Goal: Task Accomplishment & Management: Complete application form

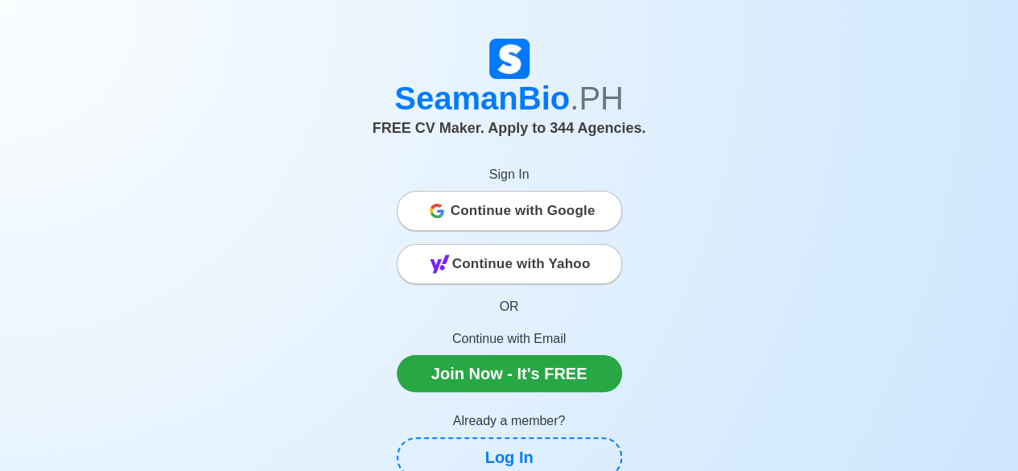
click at [534, 212] on span "Continue with Google" at bounding box center [523, 211] width 145 height 32
click at [556, 212] on span "Continue with Google" at bounding box center [523, 211] width 145 height 32
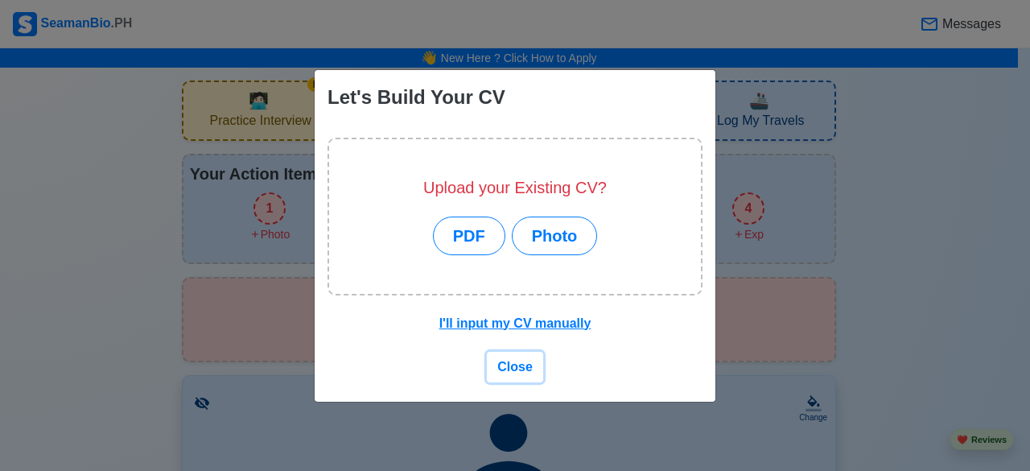
click at [518, 365] on span "Close" at bounding box center [514, 367] width 35 height 14
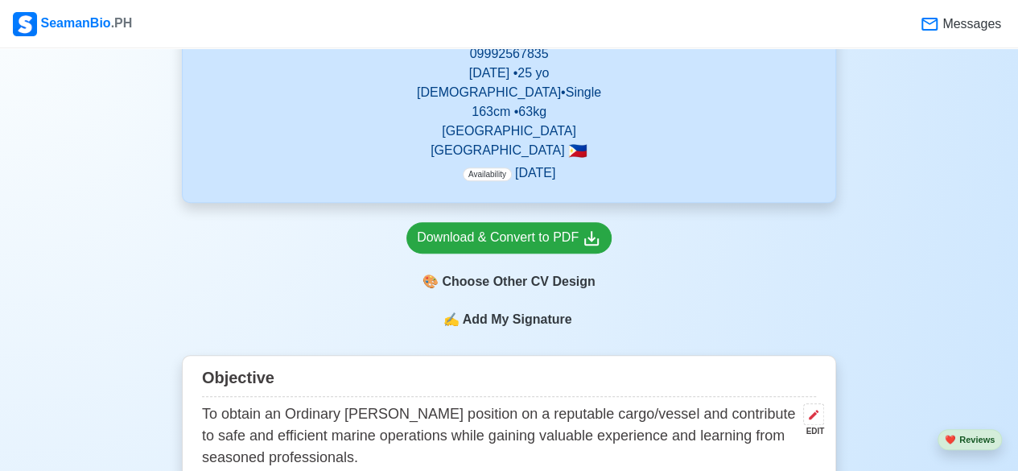
scroll to position [695, 0]
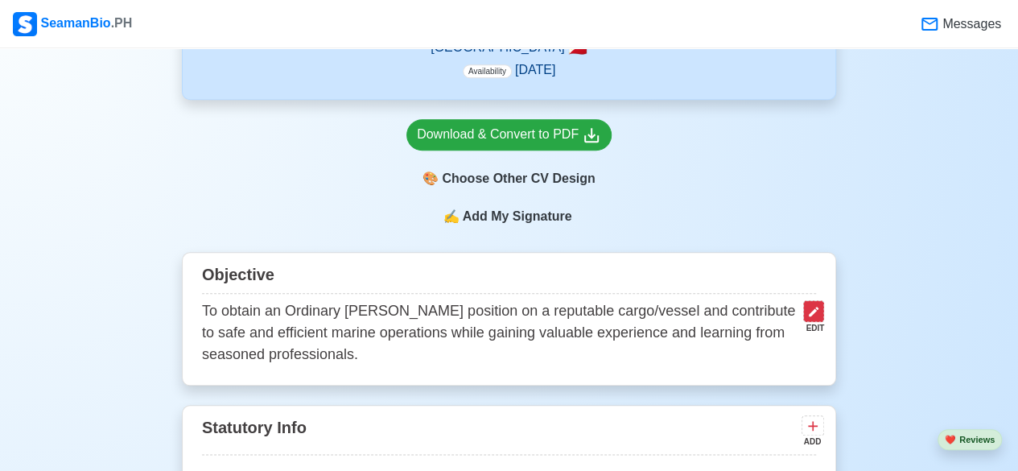
click at [816, 311] on icon at bounding box center [813, 311] width 13 height 13
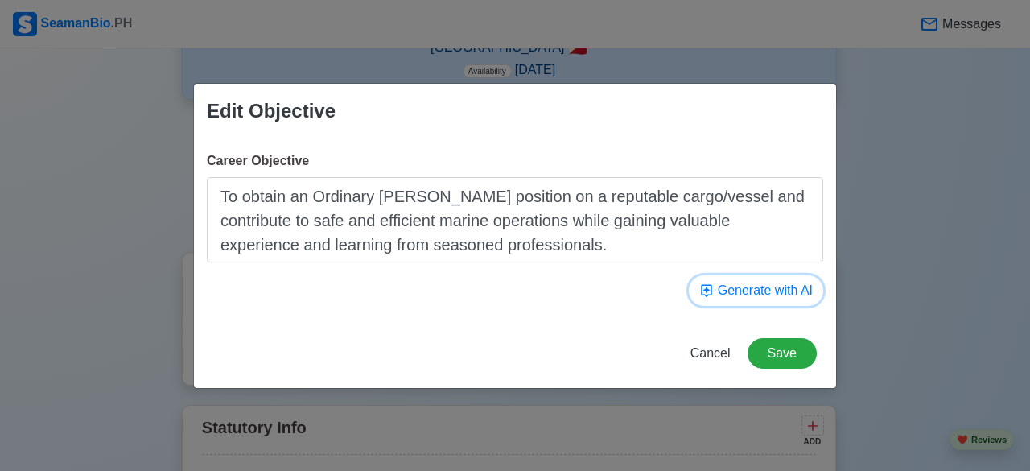
click at [773, 299] on button "Generate with AI" at bounding box center [756, 290] width 134 height 31
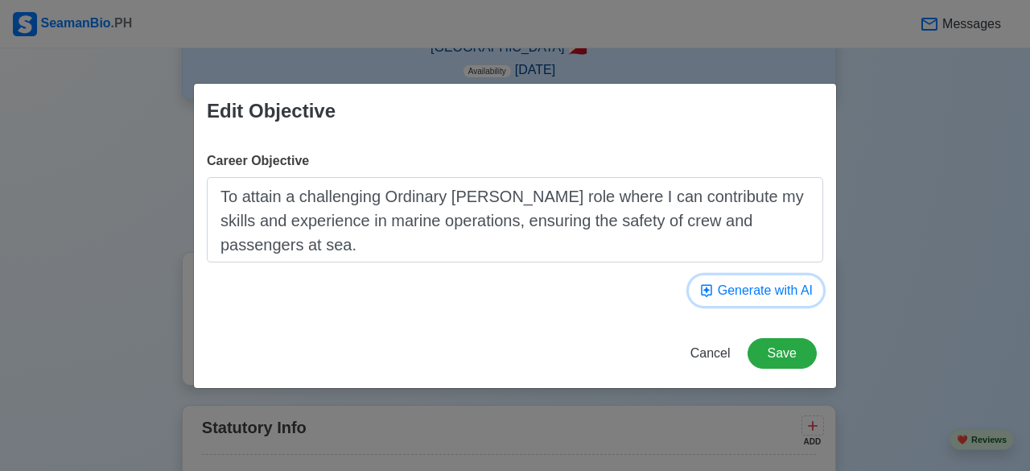
click at [773, 299] on button "Generate with AI" at bounding box center [756, 290] width 134 height 31
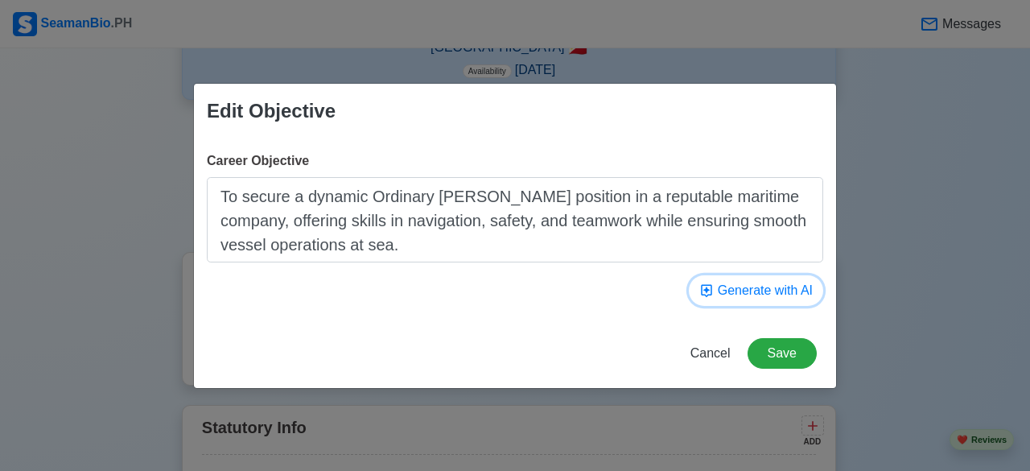
click at [773, 299] on button "Generate with AI" at bounding box center [756, 290] width 134 height 31
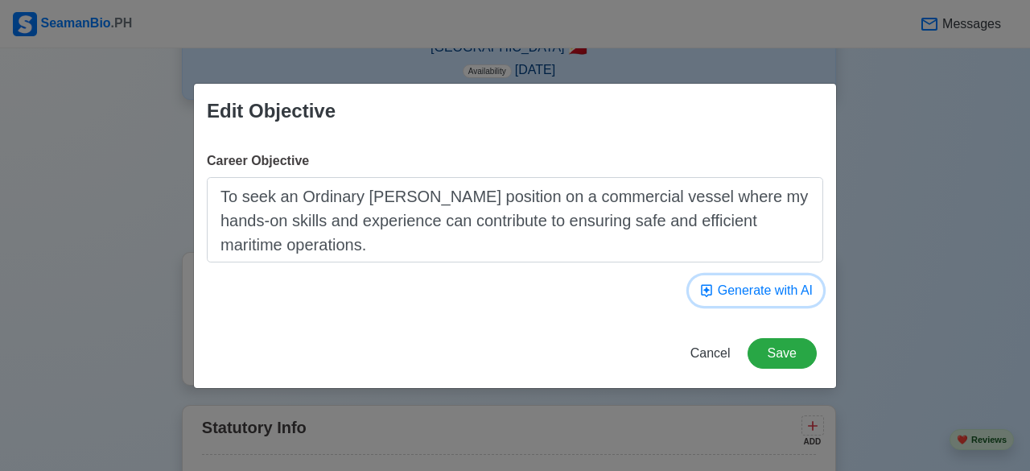
click at [773, 299] on button "Generate with AI" at bounding box center [756, 290] width 134 height 31
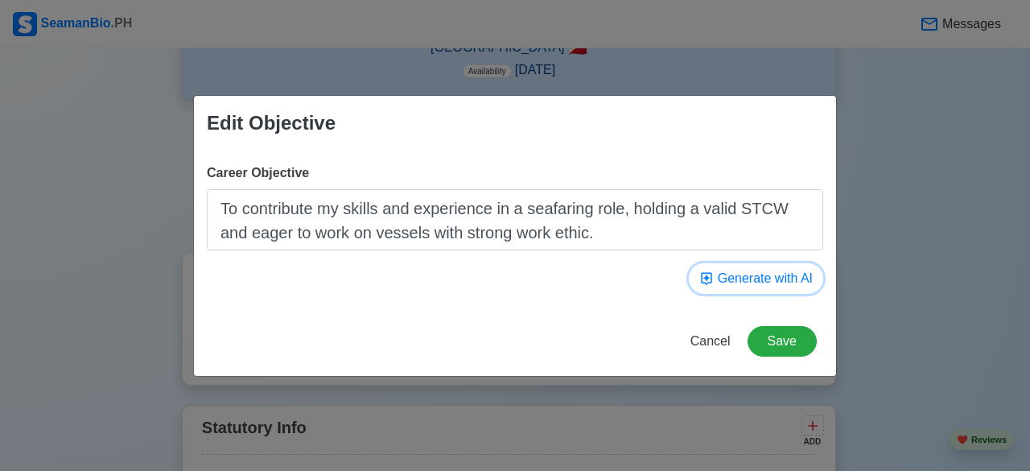
click at [770, 292] on button "Generate with AI" at bounding box center [756, 278] width 134 height 31
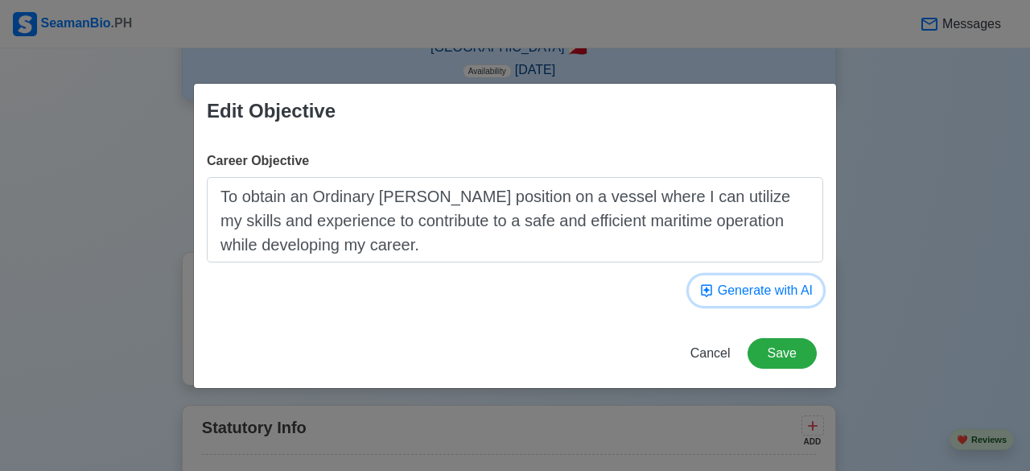
click at [771, 289] on button "Generate with AI" at bounding box center [756, 290] width 134 height 31
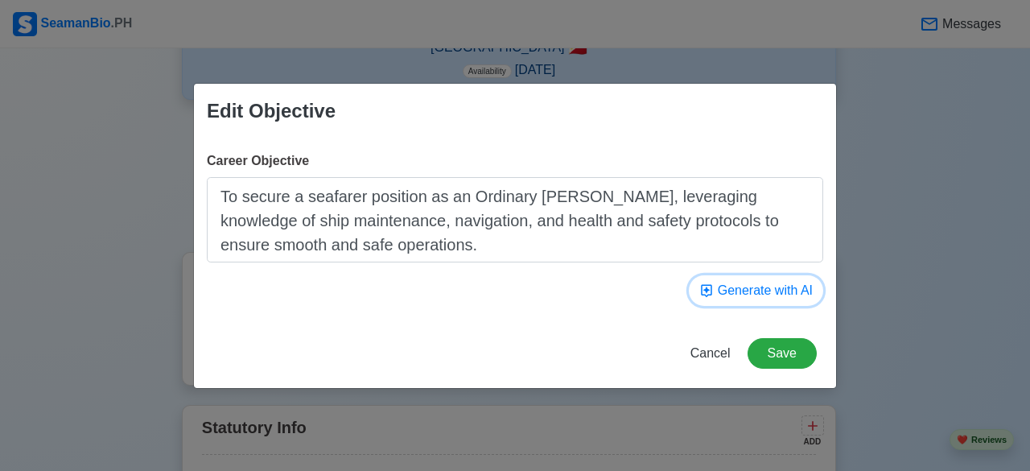
click at [771, 288] on button "Generate with AI" at bounding box center [756, 290] width 134 height 31
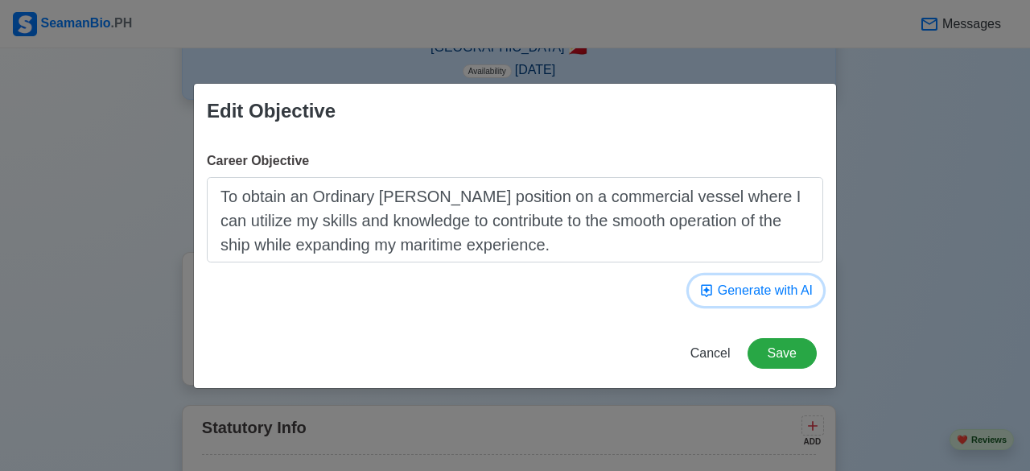
click at [771, 288] on button "Generate with AI" at bounding box center [756, 290] width 134 height 31
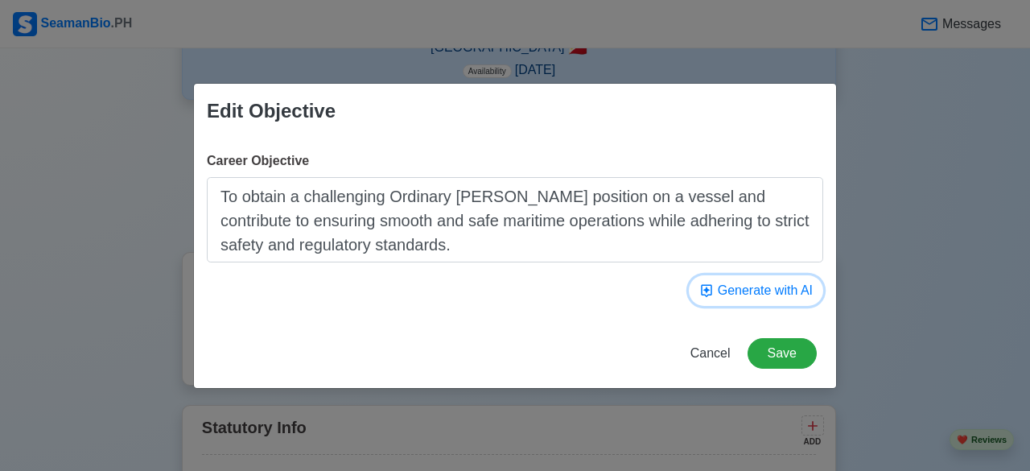
click at [771, 288] on button "Generate with AI" at bounding box center [756, 290] width 134 height 31
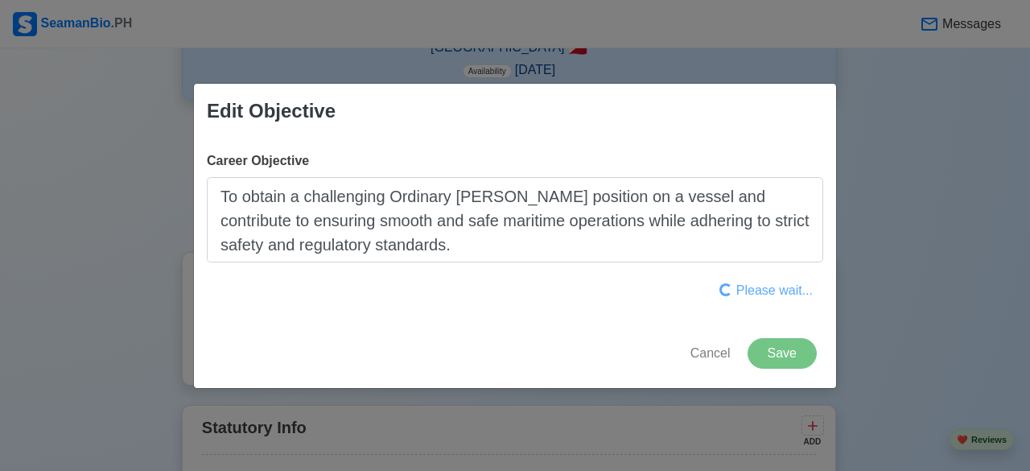
type textarea "To seek a challenging Ordinary Seaman position on a reputable vessel where I ca…"
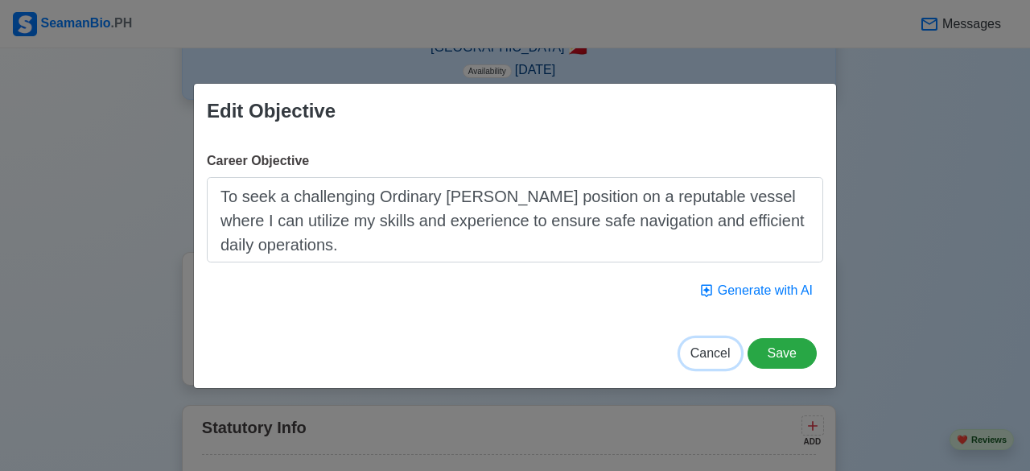
click at [731, 358] on span "Cancel" at bounding box center [711, 353] width 40 height 14
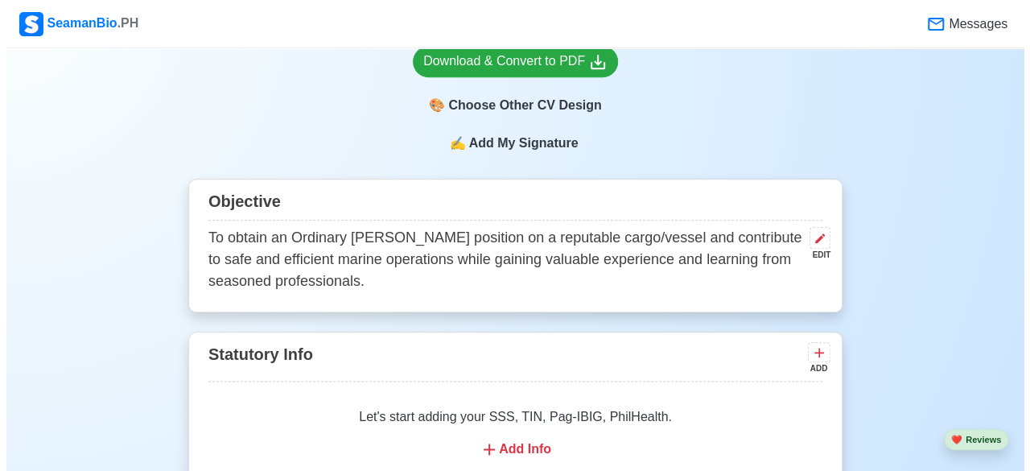
scroll to position [847, 0]
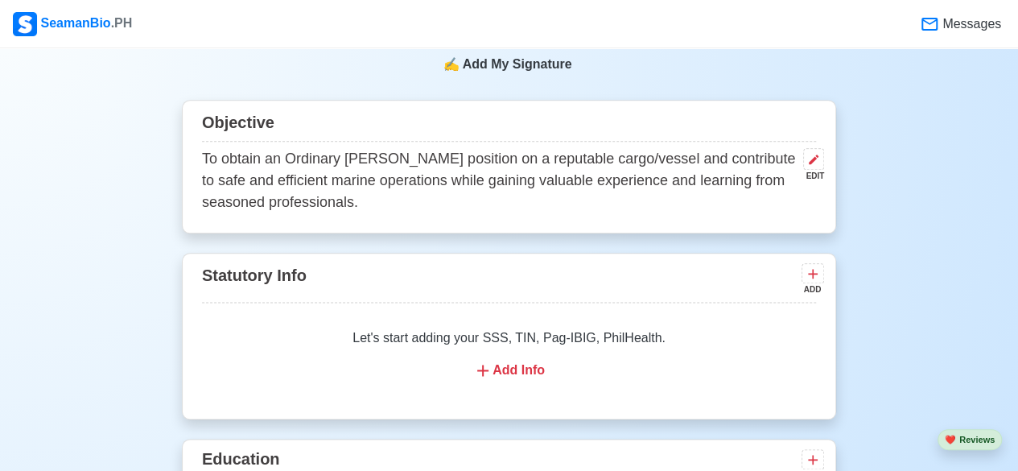
click at [814, 177] on div "EDIT" at bounding box center [810, 176] width 27 height 12
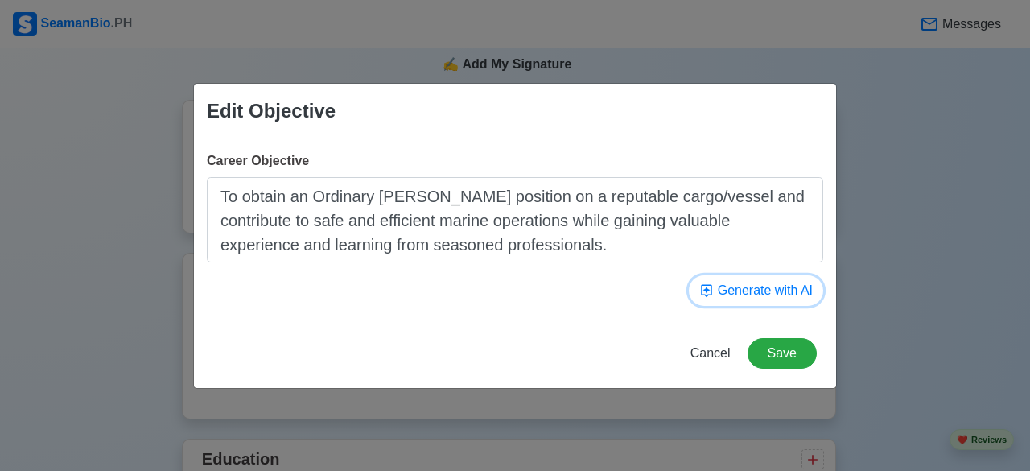
click at [803, 284] on button "Generate with AI" at bounding box center [756, 290] width 134 height 31
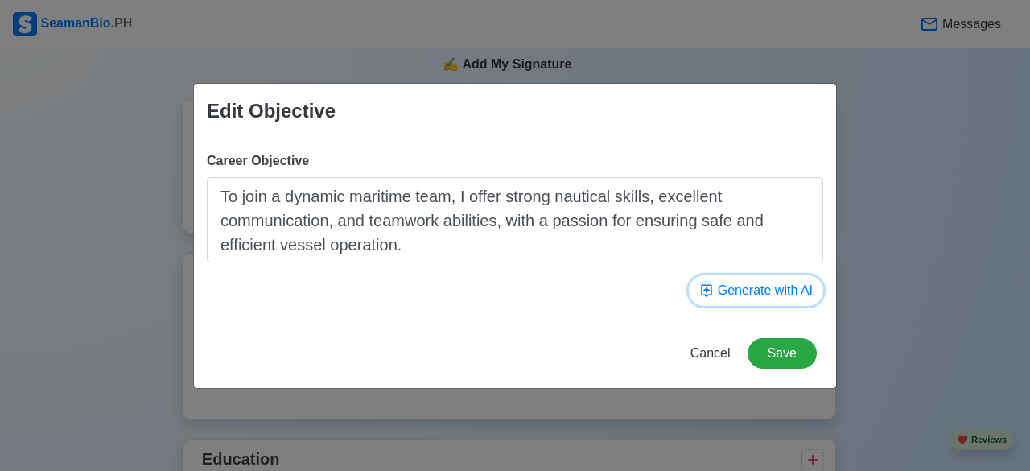
click at [805, 286] on button "Generate with AI" at bounding box center [756, 290] width 134 height 31
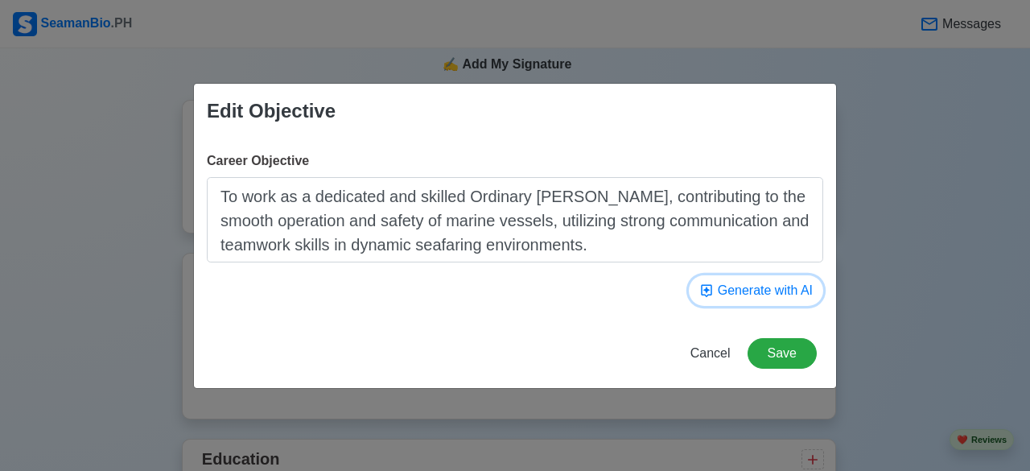
click at [805, 286] on button "Generate with AI" at bounding box center [756, 290] width 134 height 31
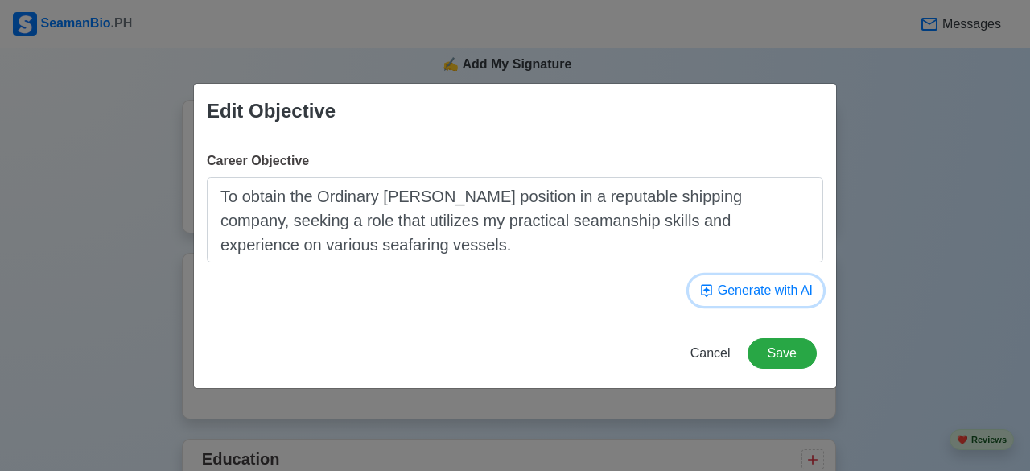
click at [802, 297] on button "Generate with AI" at bounding box center [756, 290] width 134 height 31
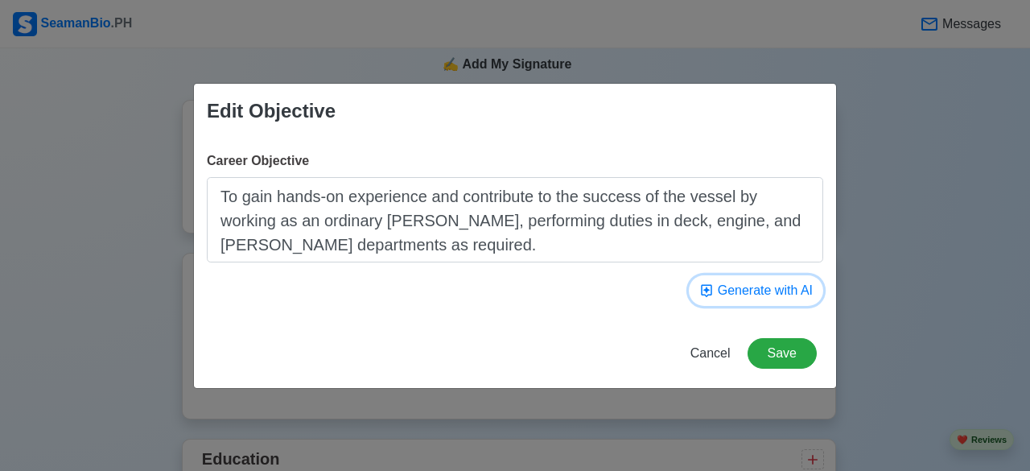
click at [802, 297] on button "Generate with AI" at bounding box center [756, 290] width 134 height 31
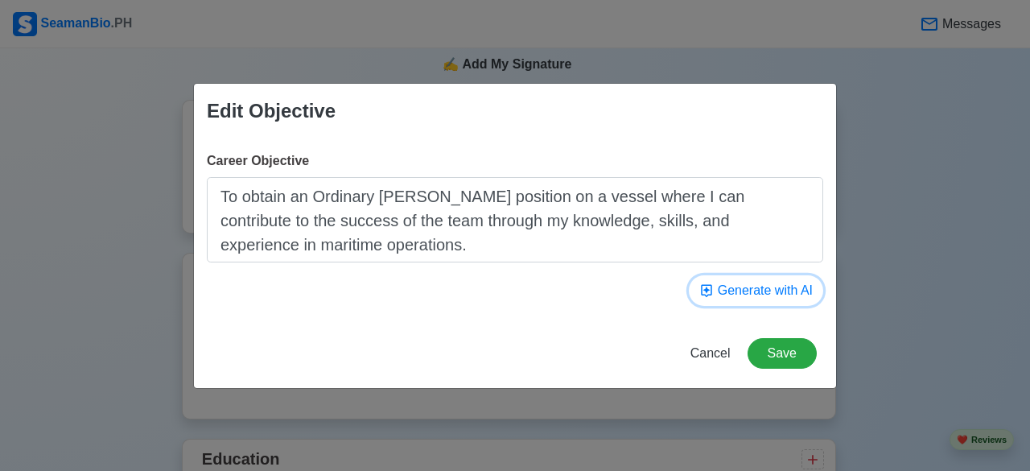
click at [802, 297] on button "Generate with AI" at bounding box center [756, 290] width 134 height 31
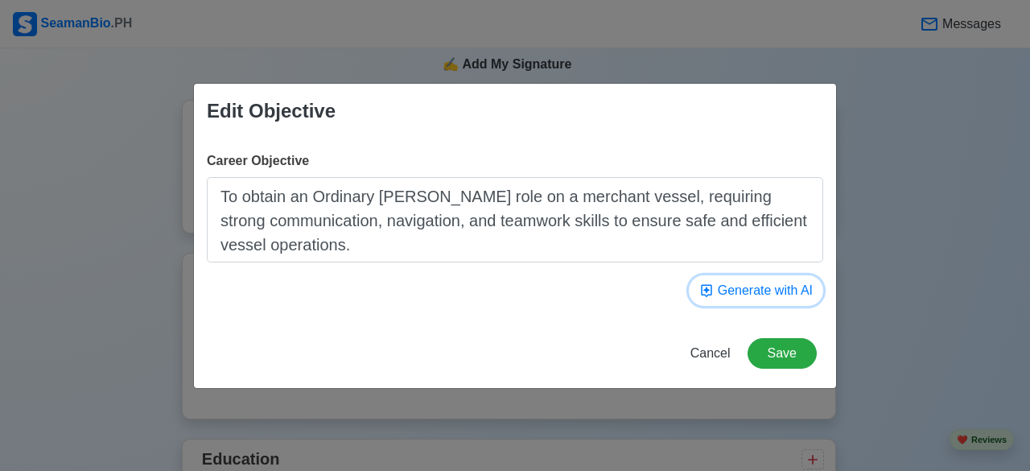
click at [802, 297] on button "Generate with AI" at bounding box center [756, 290] width 134 height 31
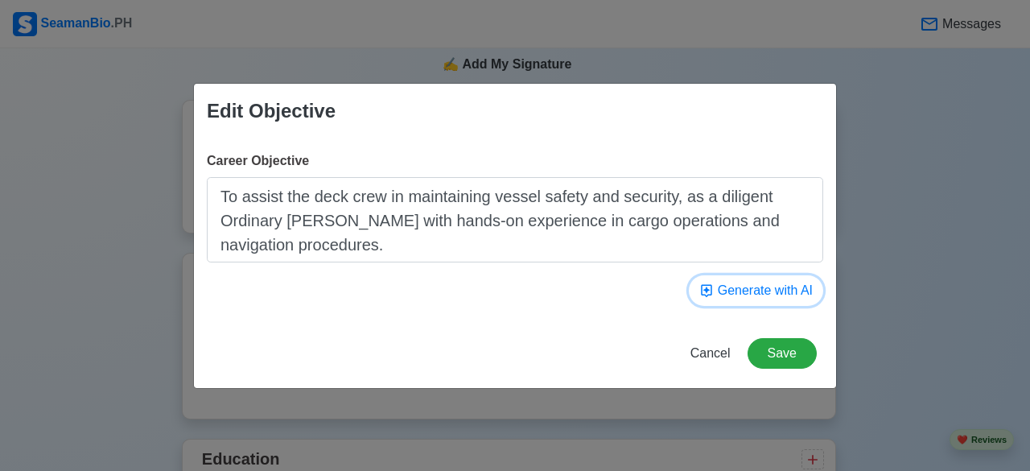
click at [802, 297] on button "Generate with AI" at bounding box center [756, 290] width 134 height 31
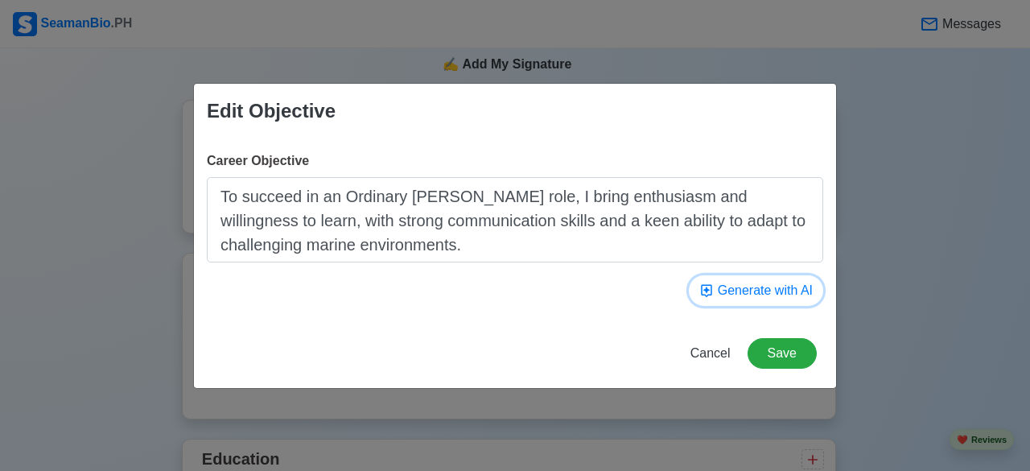
click at [802, 297] on button "Generate with AI" at bounding box center [756, 290] width 134 height 31
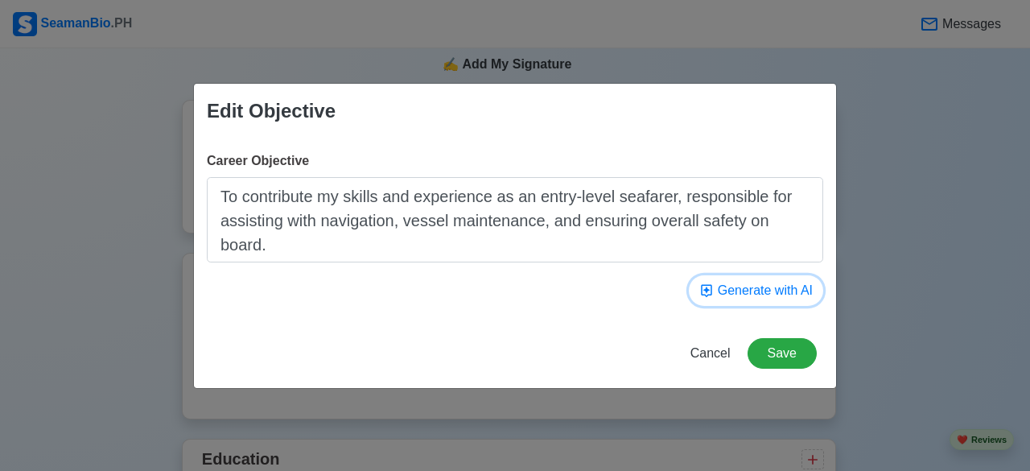
click at [802, 297] on button "Generate with AI" at bounding box center [756, 290] width 134 height 31
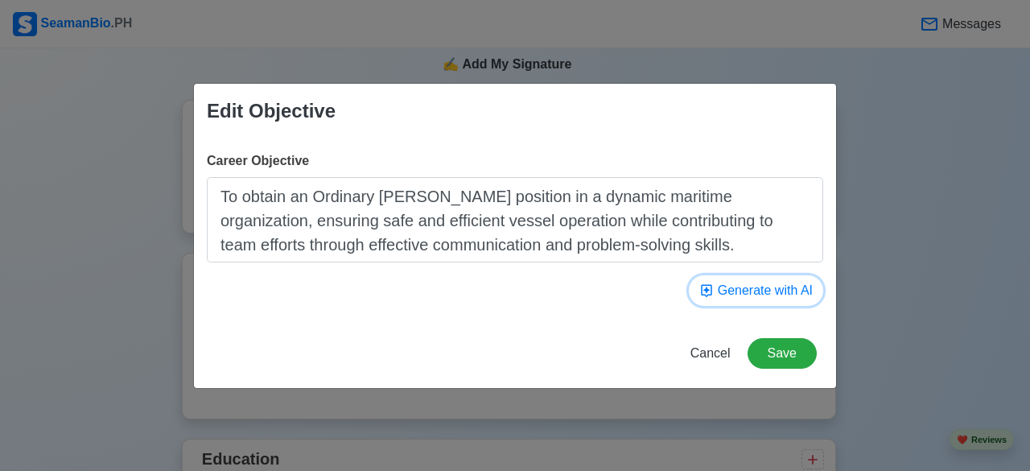
click at [802, 297] on button "Generate with AI" at bounding box center [756, 290] width 134 height 31
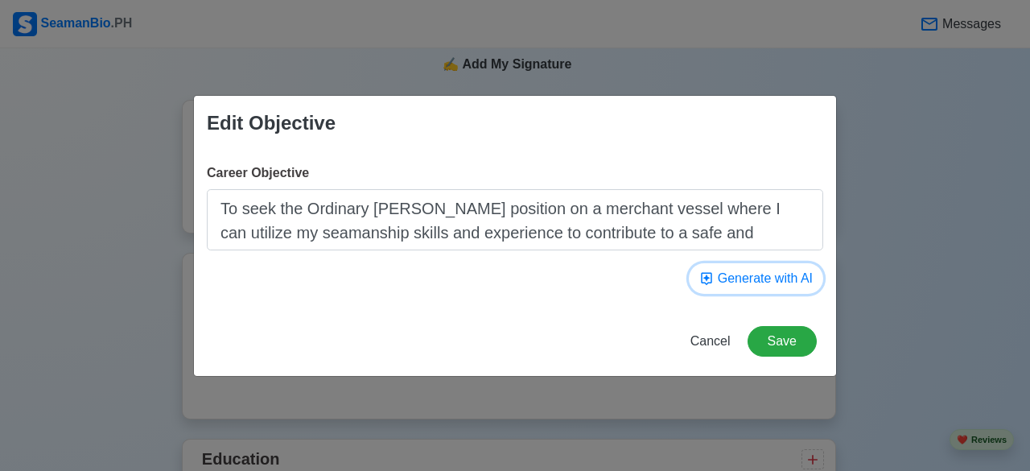
click at [775, 276] on button "Generate with AI" at bounding box center [756, 278] width 134 height 31
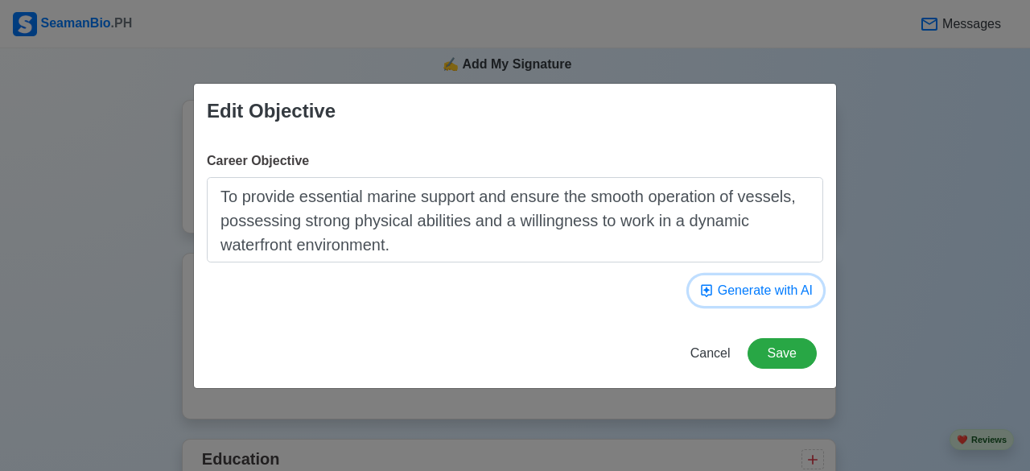
click at [775, 276] on button "Generate with AI" at bounding box center [756, 290] width 134 height 31
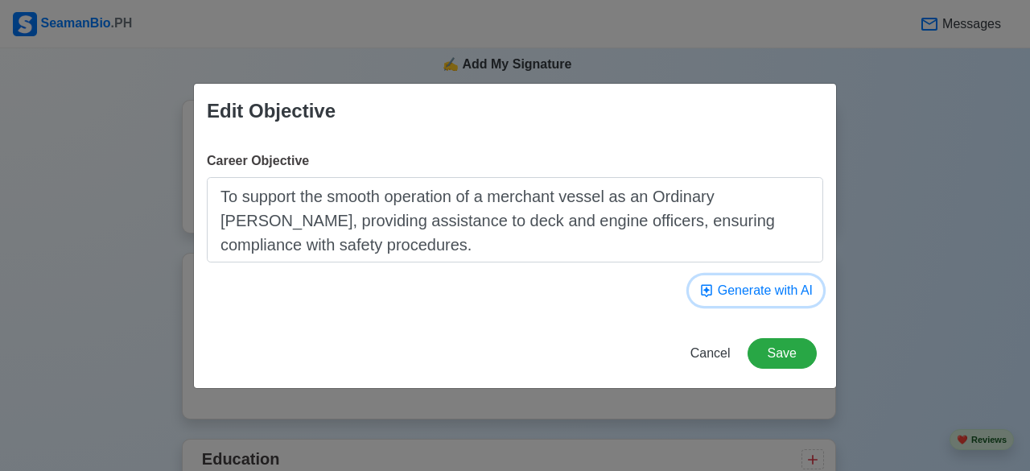
click at [775, 276] on button "Generate with AI" at bounding box center [756, 290] width 134 height 31
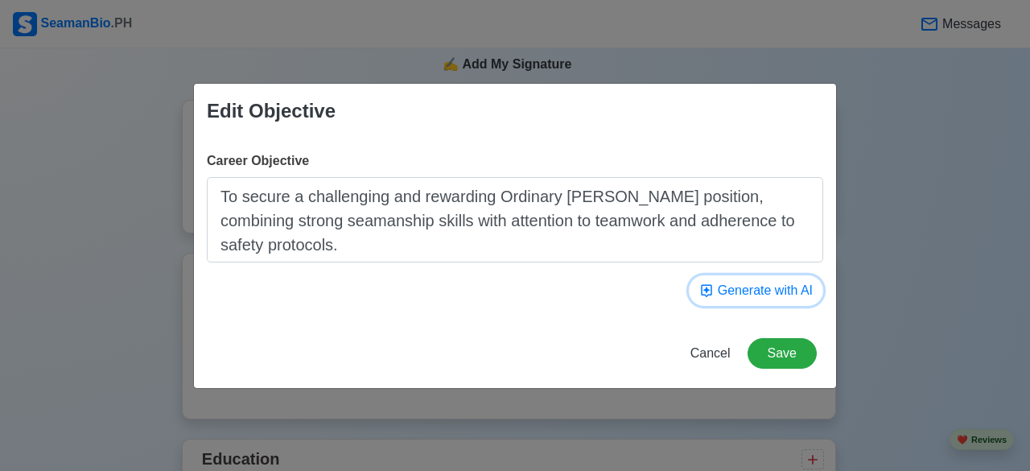
click at [775, 276] on button "Generate with AI" at bounding box center [756, 290] width 134 height 31
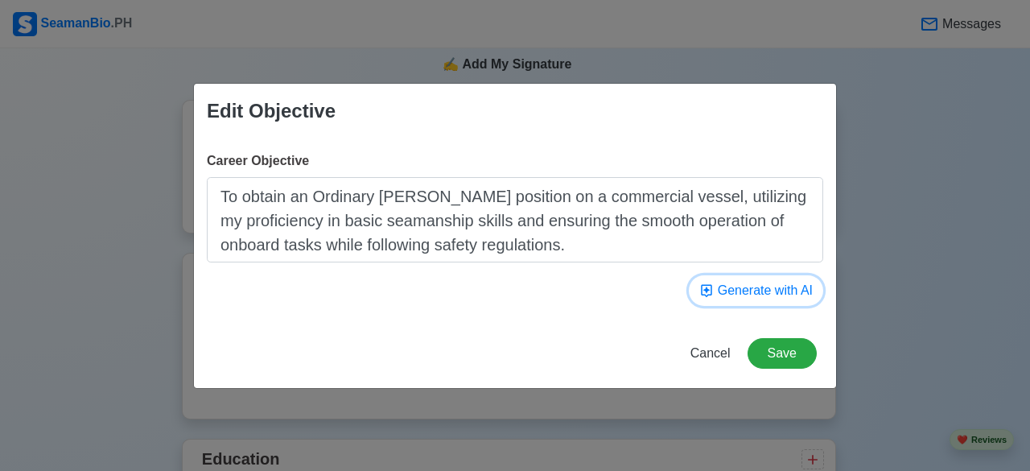
click at [775, 276] on button "Generate with AI" at bounding box center [756, 290] width 134 height 31
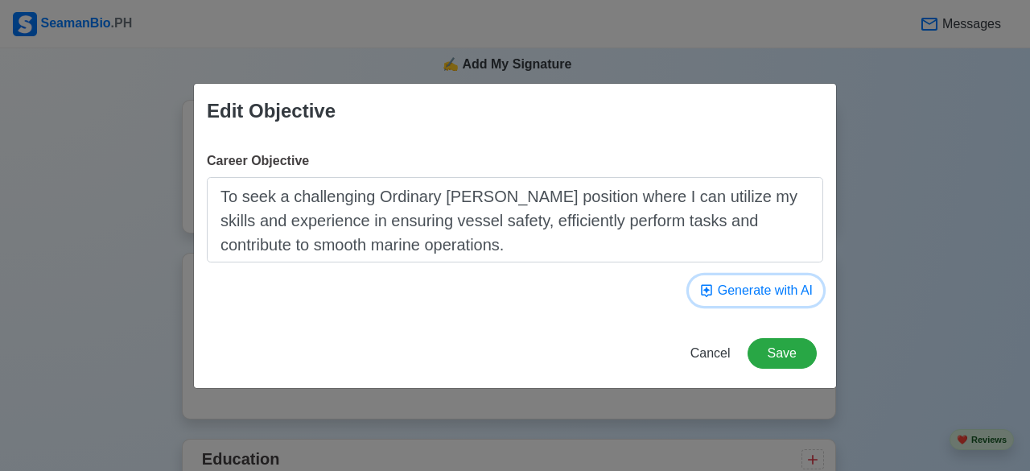
click at [751, 292] on button "Generate with AI" at bounding box center [756, 290] width 134 height 31
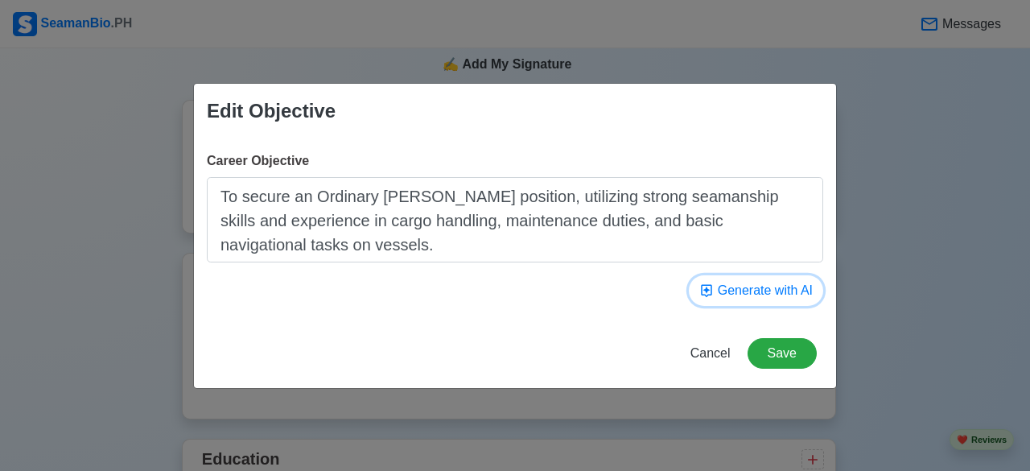
click at [751, 292] on button "Generate with AI" at bounding box center [756, 290] width 134 height 31
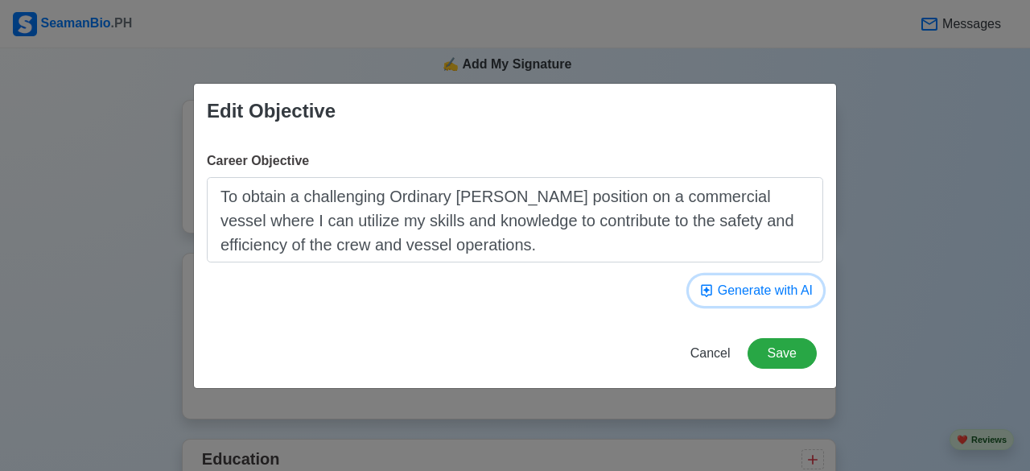
click at [751, 292] on button "Generate with AI" at bounding box center [756, 290] width 134 height 31
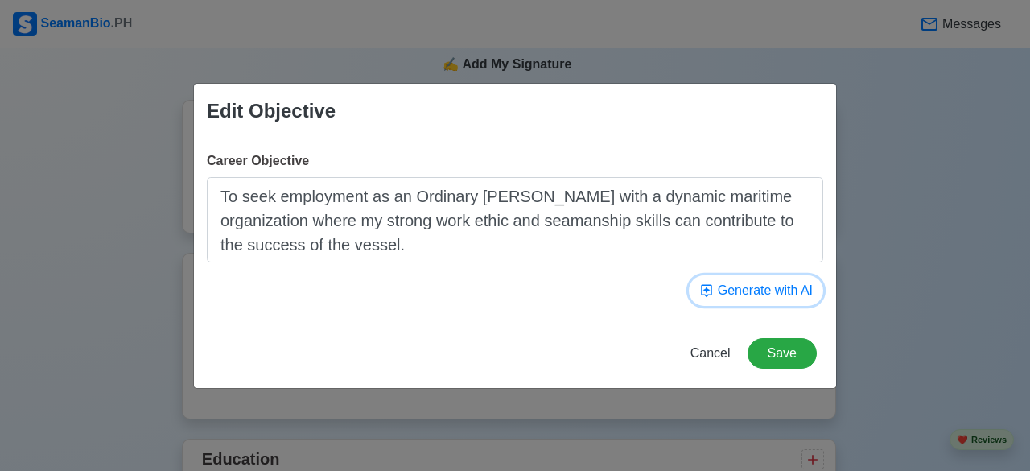
click at [745, 292] on button "Generate with AI" at bounding box center [756, 290] width 134 height 31
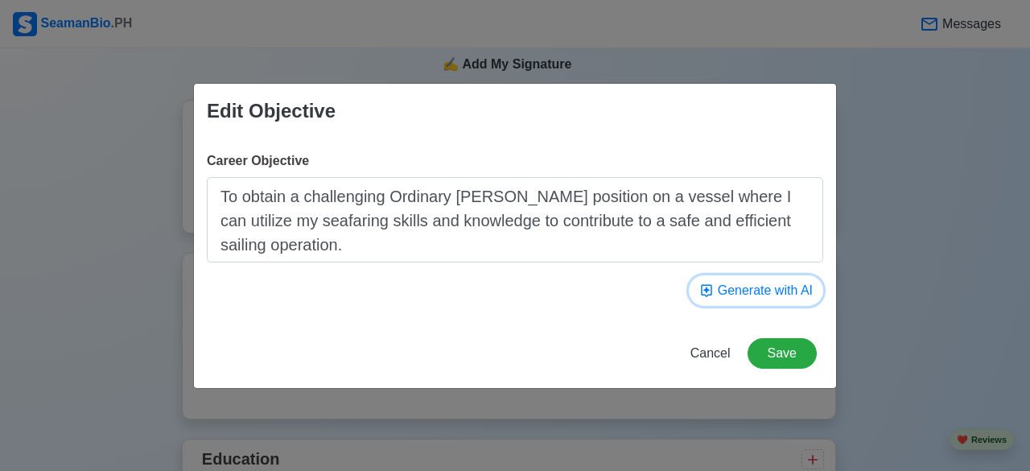
click at [745, 292] on button "Generate with AI" at bounding box center [756, 290] width 134 height 31
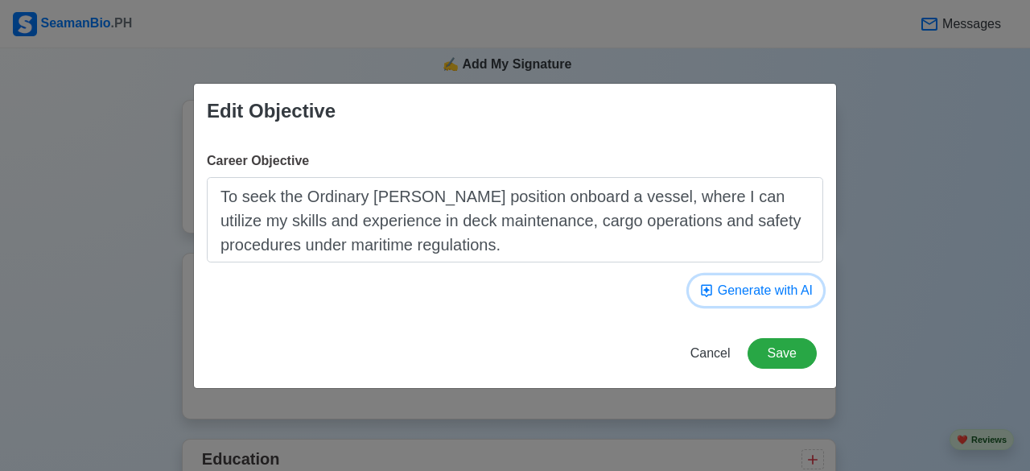
click at [745, 292] on button "Generate with AI" at bounding box center [756, 290] width 134 height 31
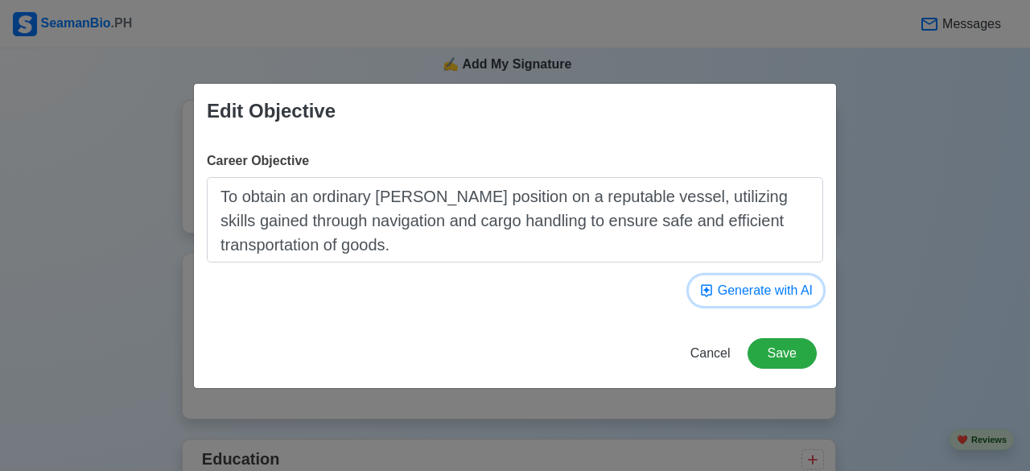
click at [748, 296] on button "Generate with AI" at bounding box center [756, 290] width 134 height 31
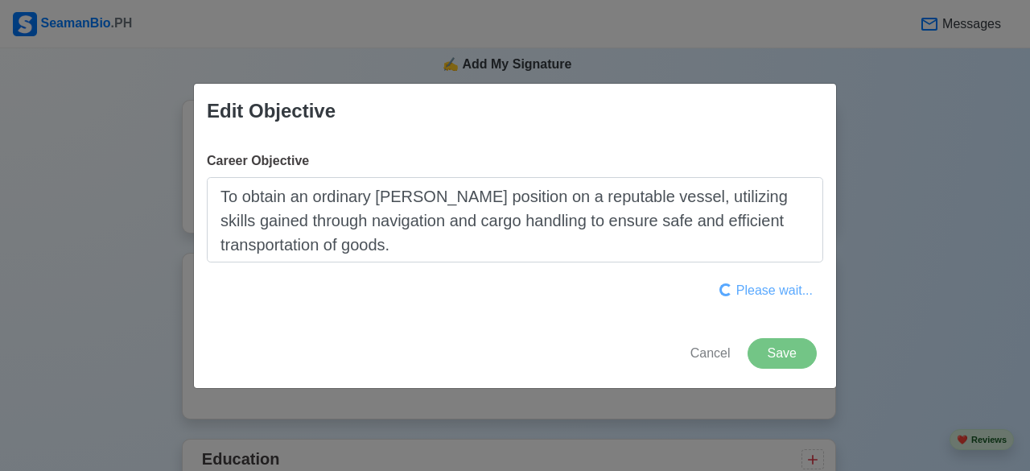
type textarea "To obtain an Ordinary Seaman position on a vessel with a reputable company, uti…"
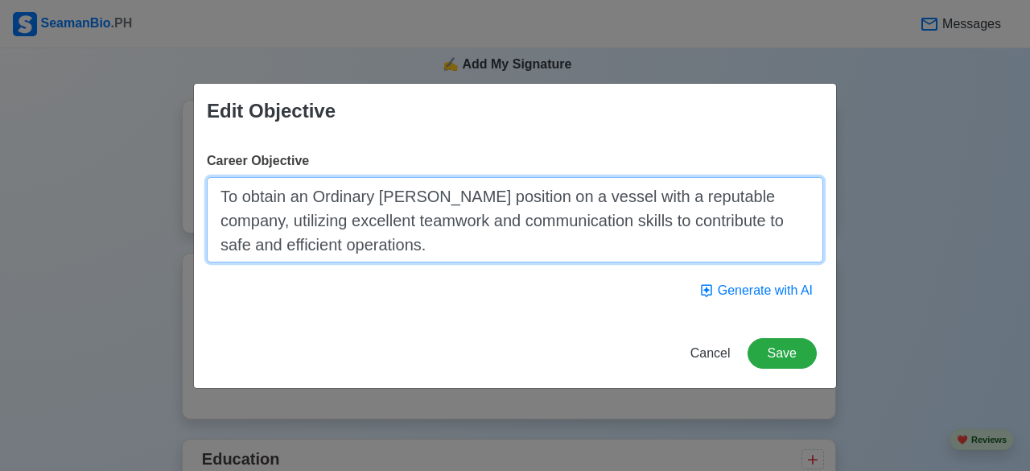
drag, startPoint x: 216, startPoint y: 194, endPoint x: 405, endPoint y: 266, distance: 201.8
click at [405, 266] on div "Career Objective To obtain an Ordinary Seaman position on a vessel with a reput…" at bounding box center [515, 228] width 642 height 180
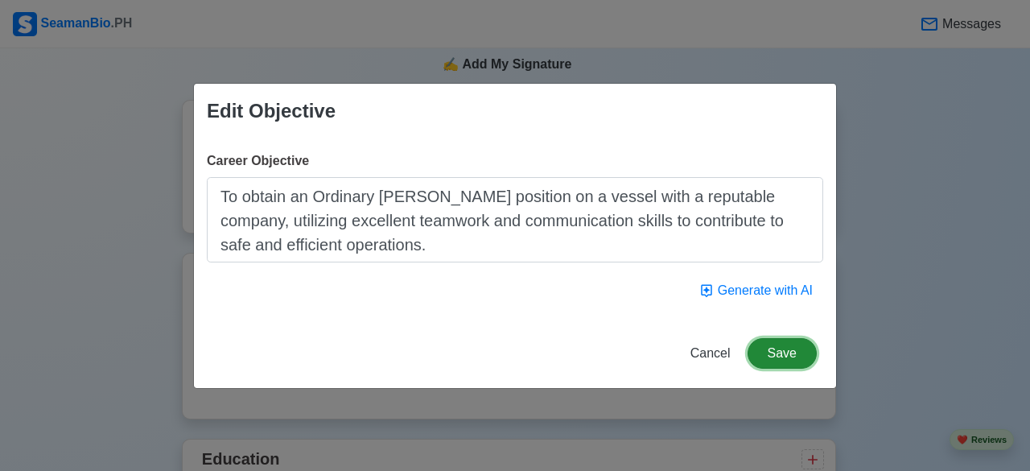
click at [794, 352] on button "Save" at bounding box center [782, 353] width 69 height 31
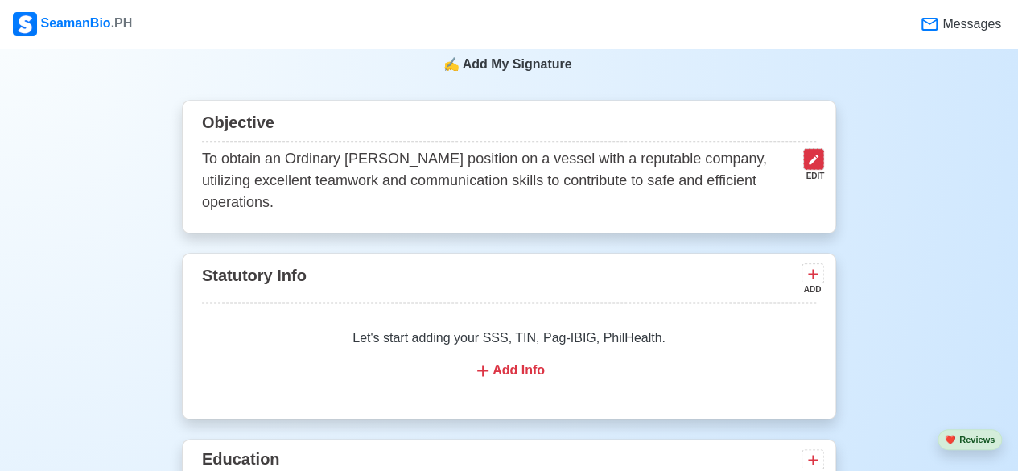
click at [813, 158] on icon at bounding box center [813, 159] width 13 height 13
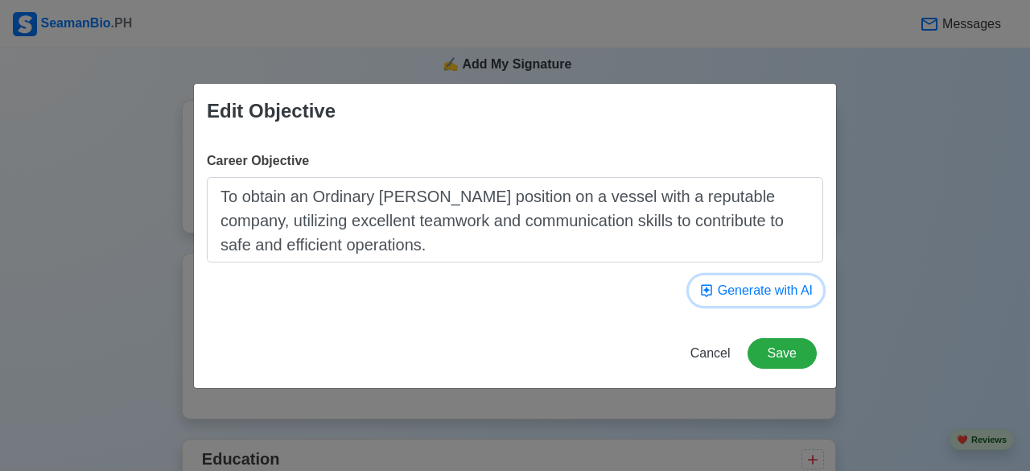
click at [791, 294] on button "Generate with AI" at bounding box center [756, 290] width 134 height 31
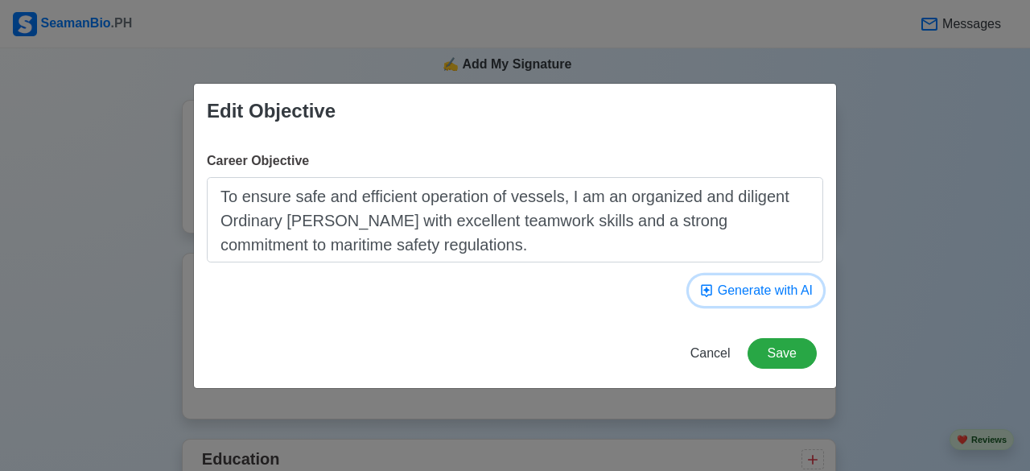
click at [791, 292] on button "Generate with AI" at bounding box center [756, 290] width 134 height 31
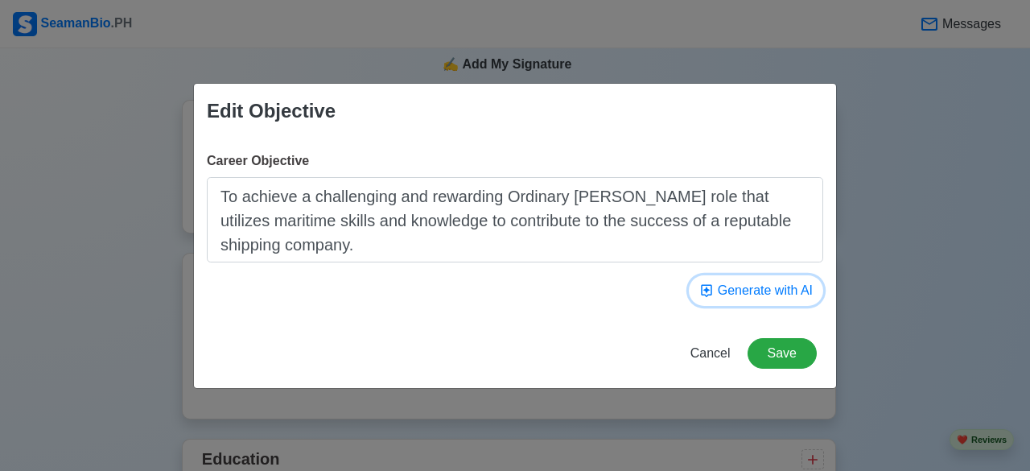
click at [791, 292] on button "Generate with AI" at bounding box center [756, 290] width 134 height 31
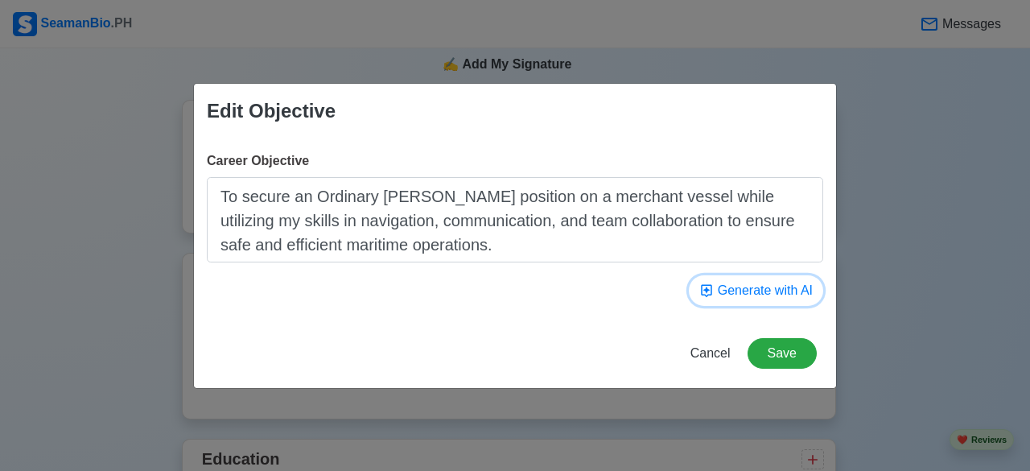
click at [791, 292] on button "Generate with AI" at bounding box center [756, 290] width 134 height 31
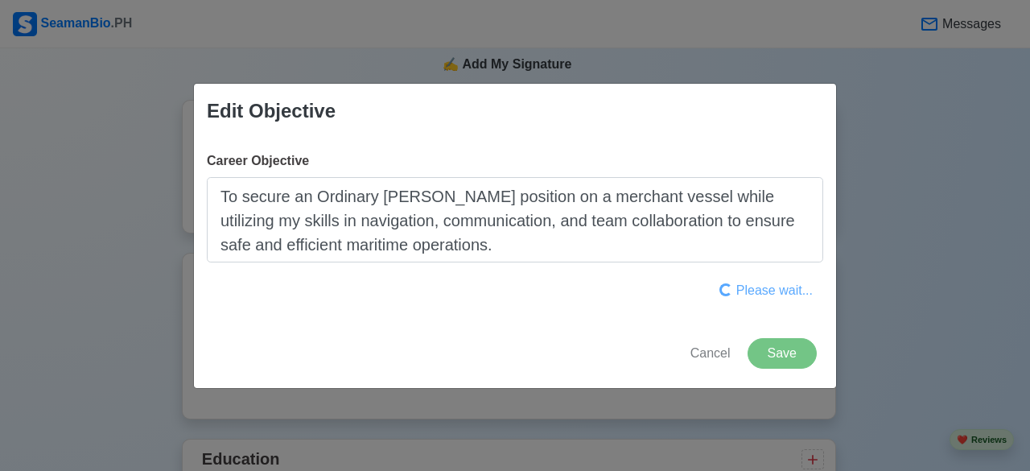
type textarea "To achieve a challenging role as an Ordinary Seaman, utilizing strong communica…"
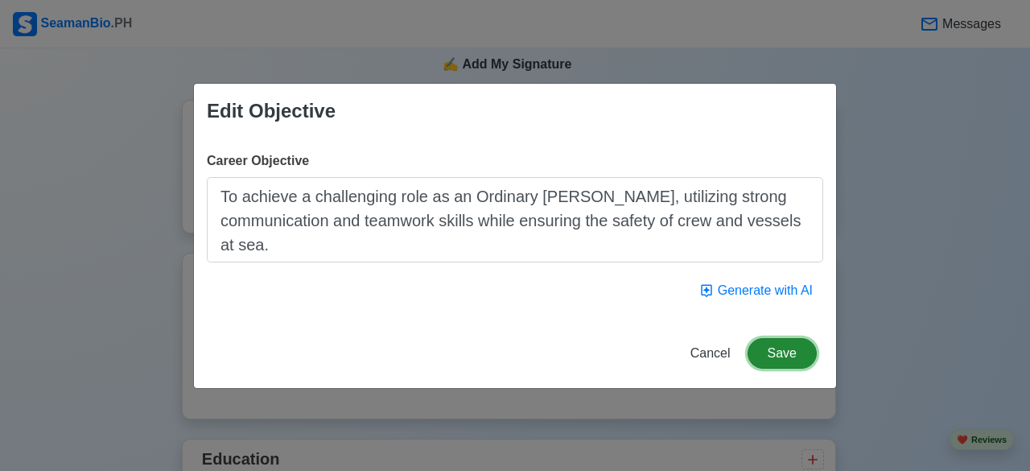
click at [773, 347] on button "Save" at bounding box center [782, 353] width 69 height 31
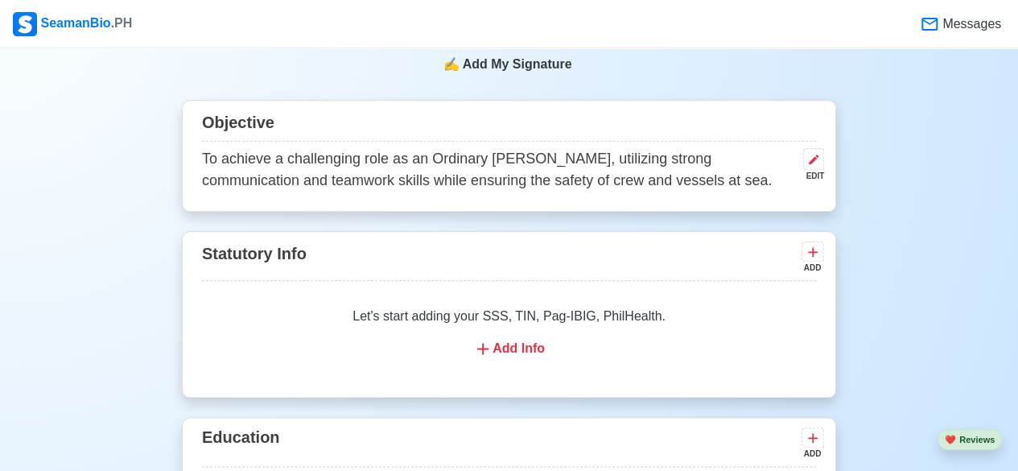
click at [824, 158] on div "Objective To achieve a challenging role as an Ordinary Seaman, utilizing strong…" at bounding box center [509, 156] width 654 height 112
click at [815, 166] on icon at bounding box center [813, 159] width 13 height 13
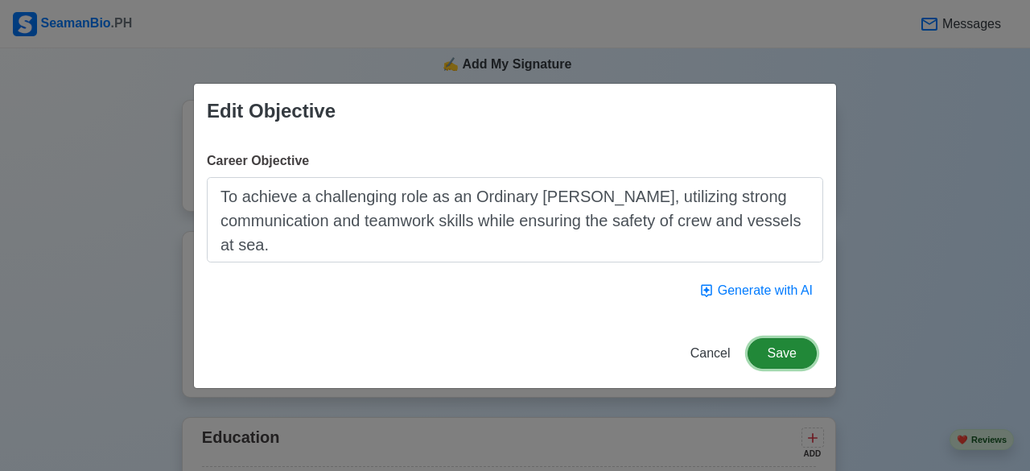
click at [789, 347] on button "Save" at bounding box center [782, 353] width 69 height 31
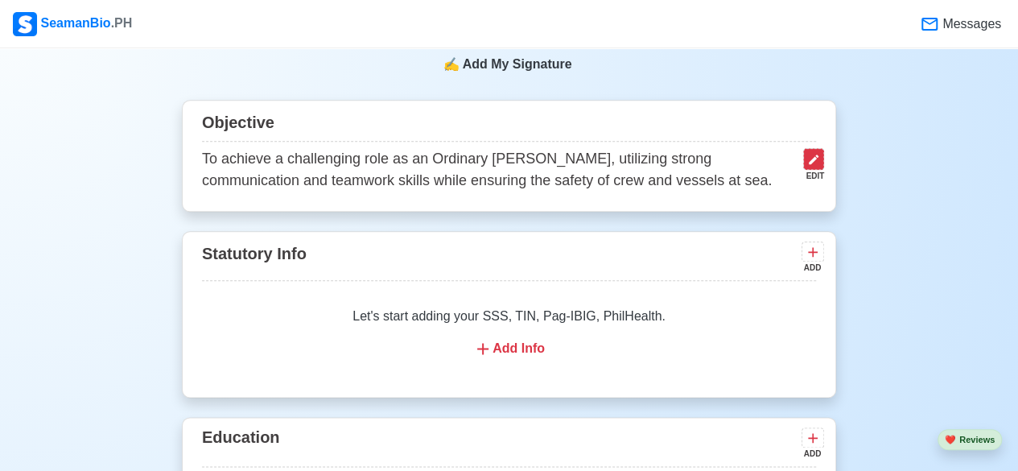
click at [819, 166] on icon at bounding box center [813, 159] width 13 height 13
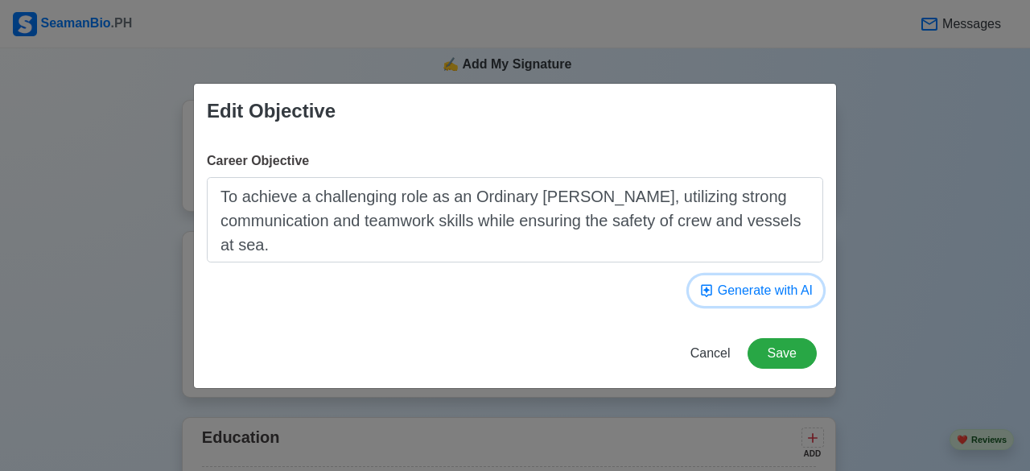
click at [774, 299] on button "Generate with AI" at bounding box center [756, 290] width 134 height 31
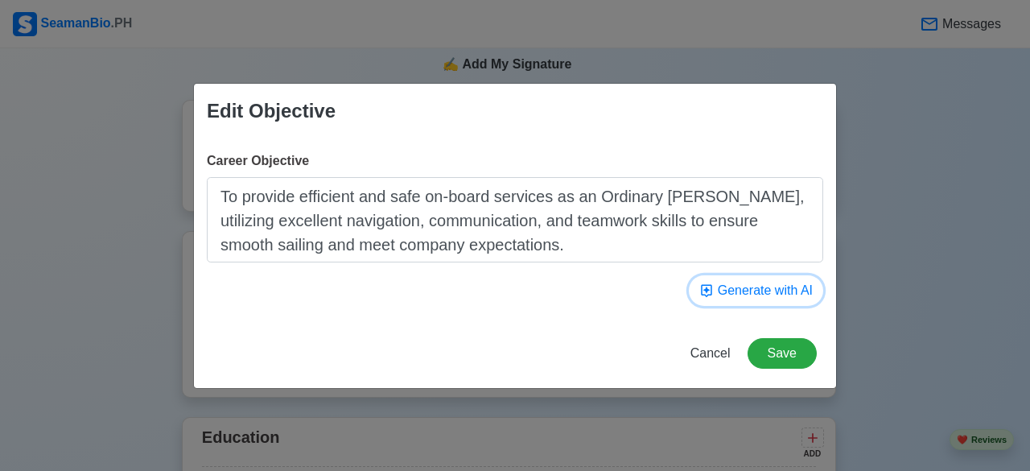
click at [774, 299] on button "Generate with AI" at bounding box center [756, 290] width 134 height 31
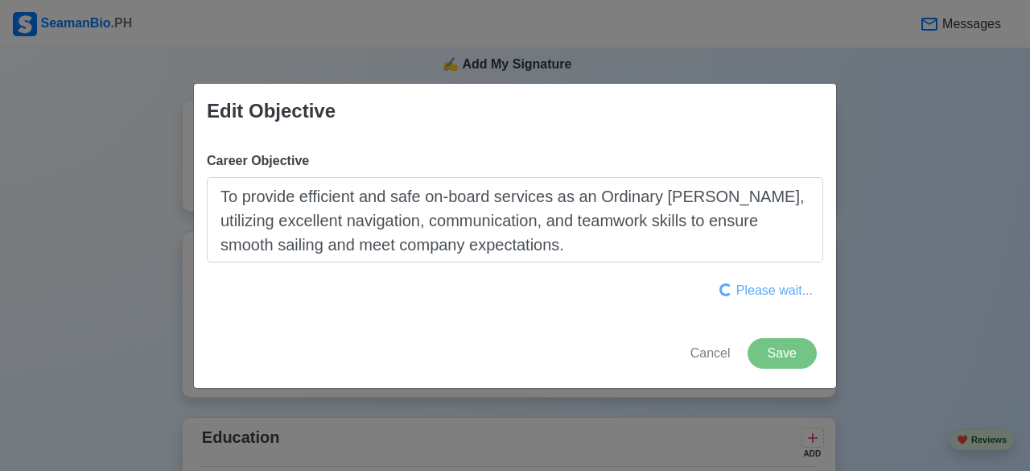
type textarea "To obtain an Ordinary Seaman position in a reputable shipping company, where I …"
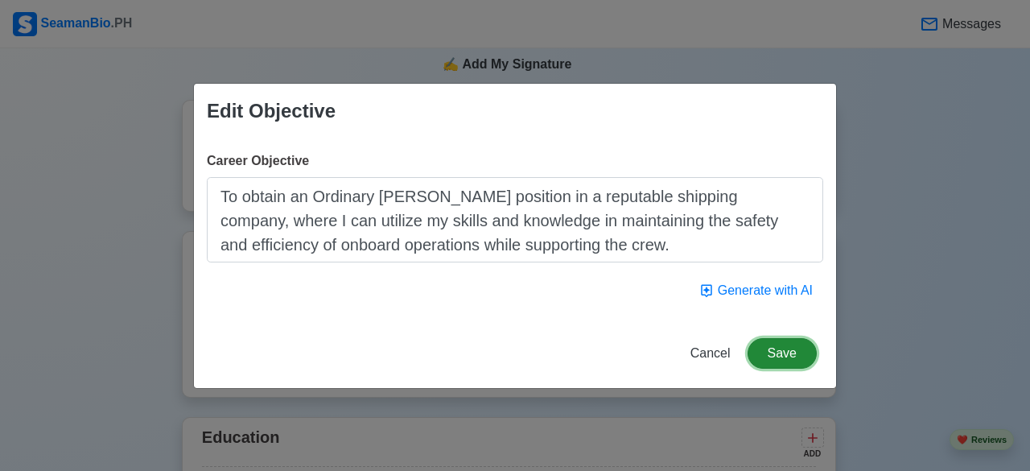
click at [784, 363] on button "Save" at bounding box center [782, 353] width 69 height 31
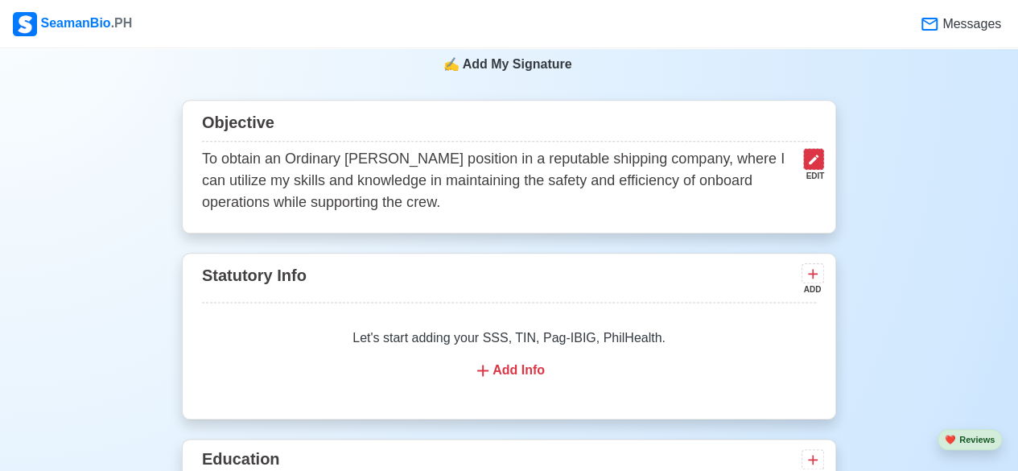
click at [813, 154] on button at bounding box center [813, 159] width 21 height 22
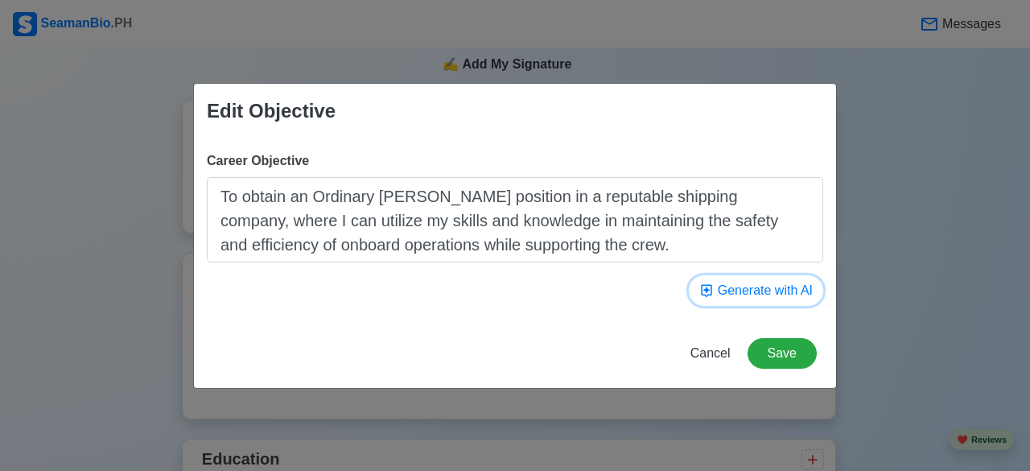
click at [799, 290] on button "Generate with AI" at bounding box center [756, 290] width 134 height 31
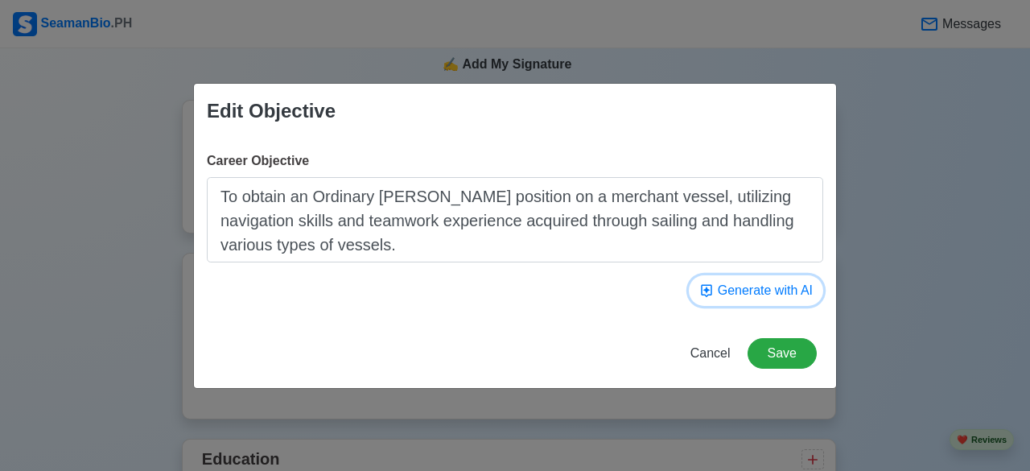
click at [798, 289] on button "Generate with AI" at bounding box center [756, 290] width 134 height 31
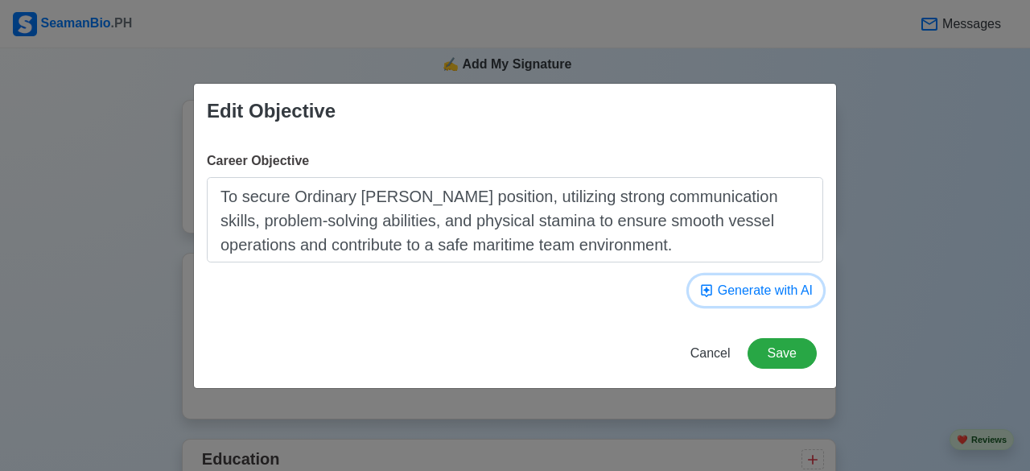
click at [798, 289] on button "Generate with AI" at bounding box center [756, 290] width 134 height 31
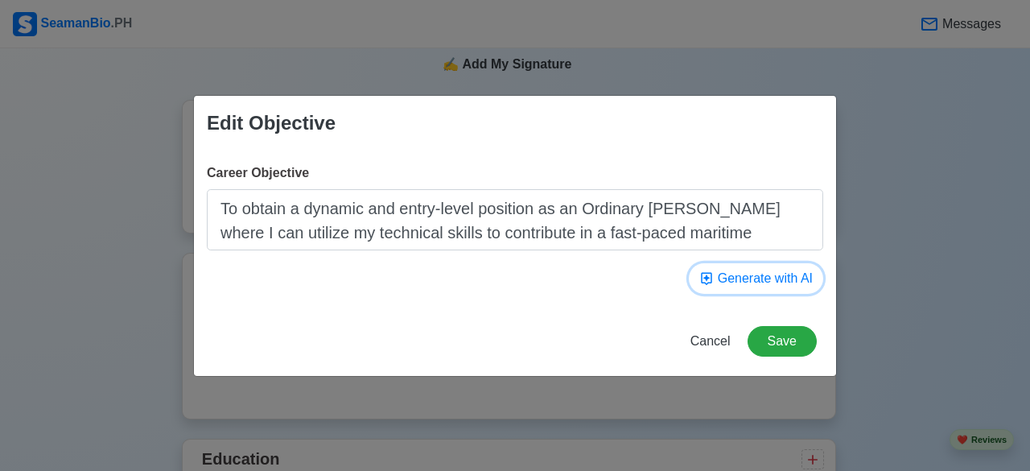
click at [776, 280] on button "Generate with AI" at bounding box center [756, 278] width 134 height 31
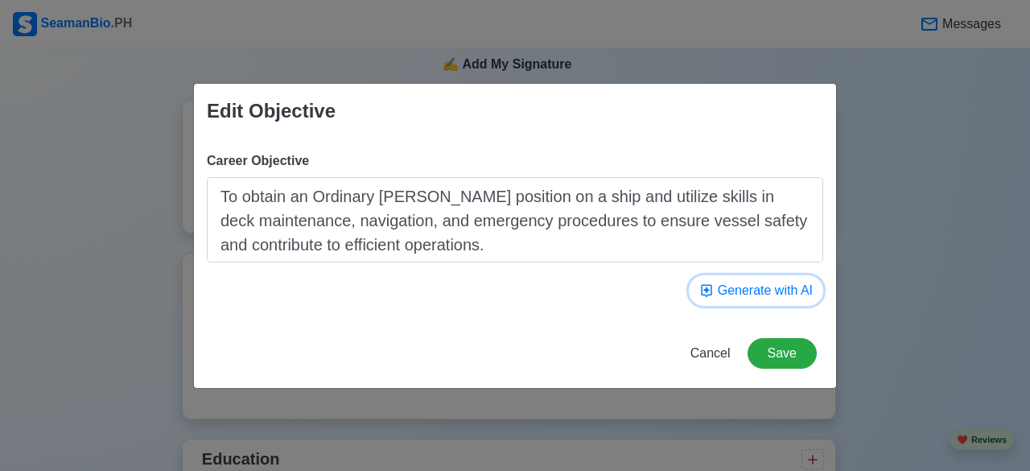
click at [776, 280] on button "Generate with AI" at bounding box center [756, 290] width 134 height 31
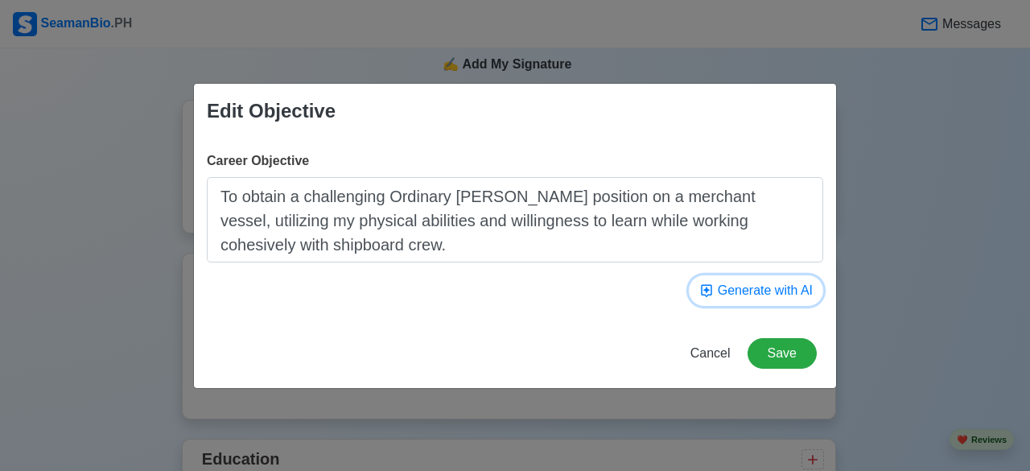
click at [777, 294] on button "Generate with AI" at bounding box center [756, 290] width 134 height 31
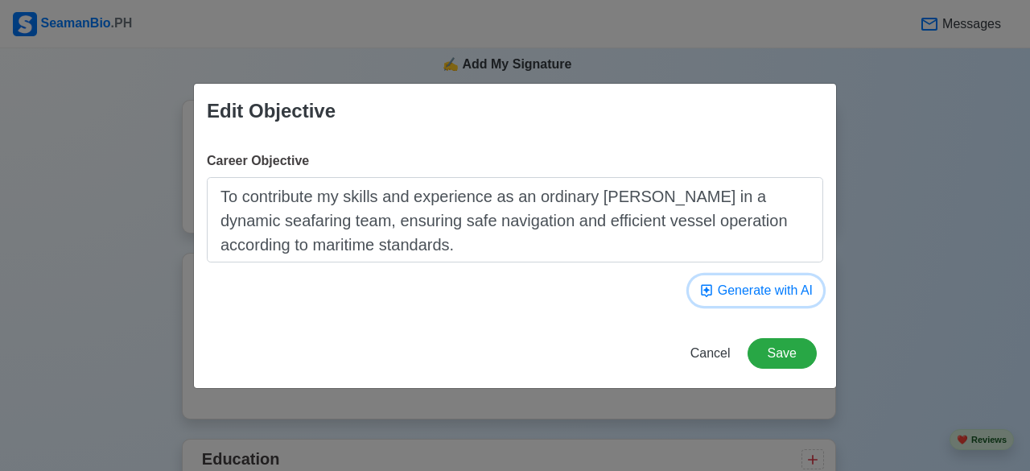
click at [777, 294] on button "Generate with AI" at bounding box center [756, 290] width 134 height 31
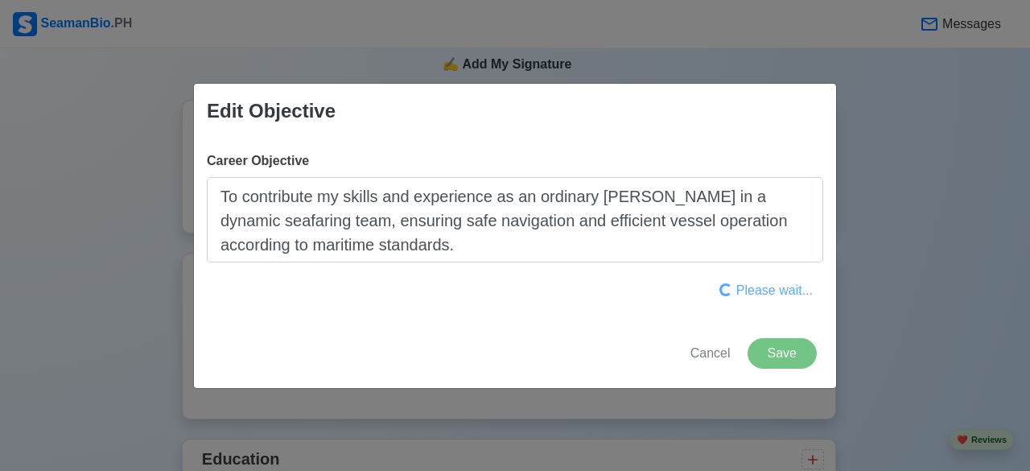
type textarea "To efficiently contribute to a dynamic maritime team, I possess solid seafaring…"
